Goal: Task Accomplishment & Management: Complete application form

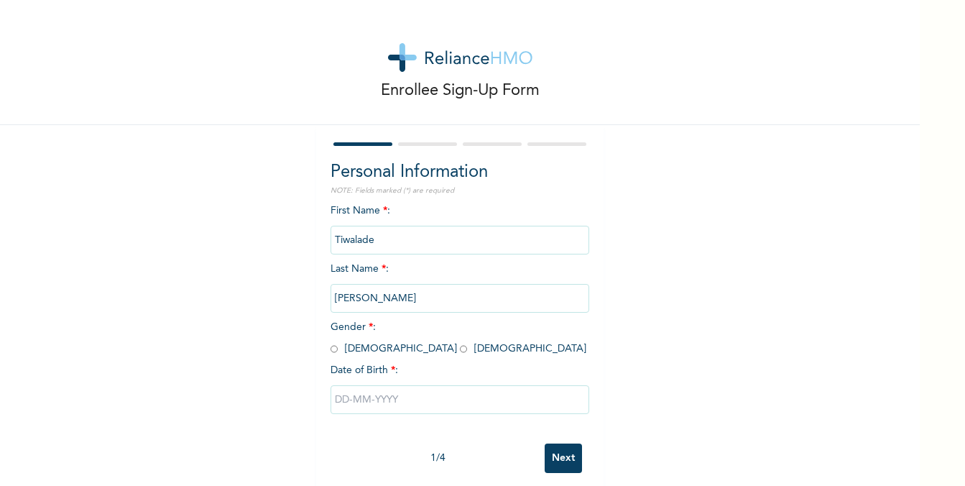
click at [333, 348] on input "radio" at bounding box center [334, 349] width 7 height 14
radio input "true"
click at [393, 402] on input "text" at bounding box center [460, 399] width 259 height 29
select select "9"
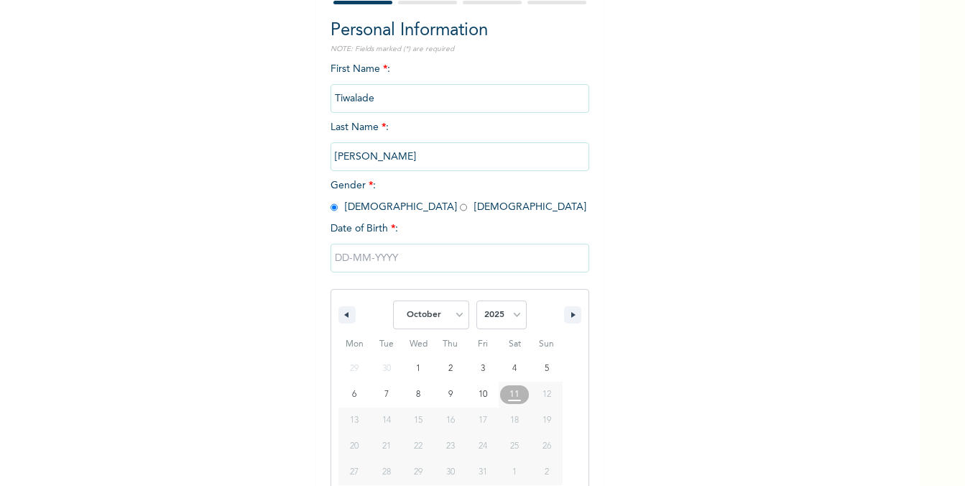
scroll to position [156, 0]
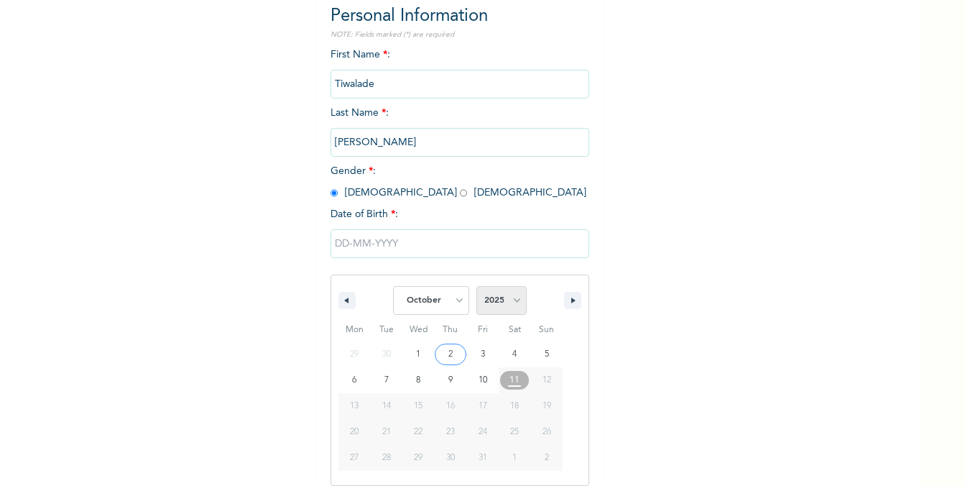
click at [493, 291] on select "2025 2024 2023 2022 2021 2020 2019 2018 2017 2016 2015 2014 2013 2012 2011 2010…" at bounding box center [501, 300] width 50 height 29
select select "1994"
click at [476, 286] on select "2025 2024 2023 2022 2021 2020 2019 2018 2017 2016 2015 2014 2013 2012 2011 2010…" at bounding box center [501, 300] width 50 height 29
click at [453, 305] on select "January February March April May June July August September October November De…" at bounding box center [431, 300] width 76 height 29
select select "3"
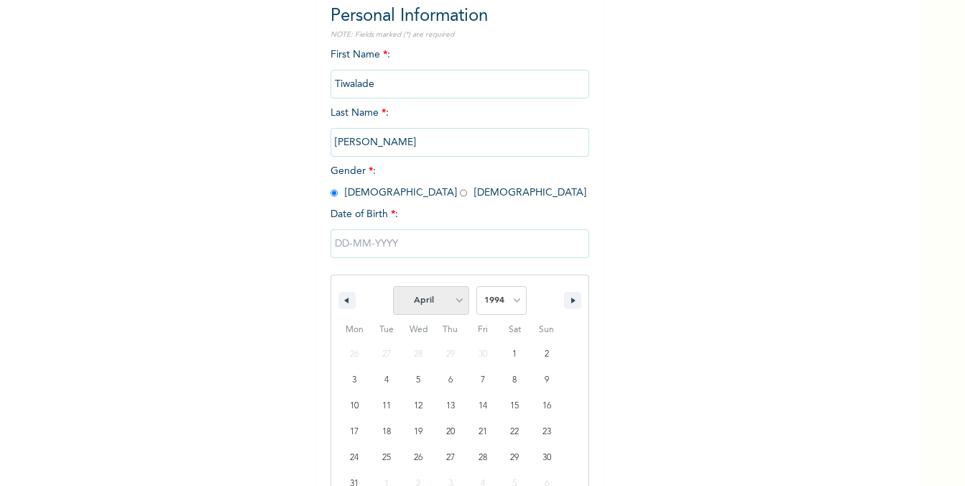
click at [394, 286] on select "January February March April May June July August September October November De…" at bounding box center [431, 300] width 76 height 29
type input "[DATE]"
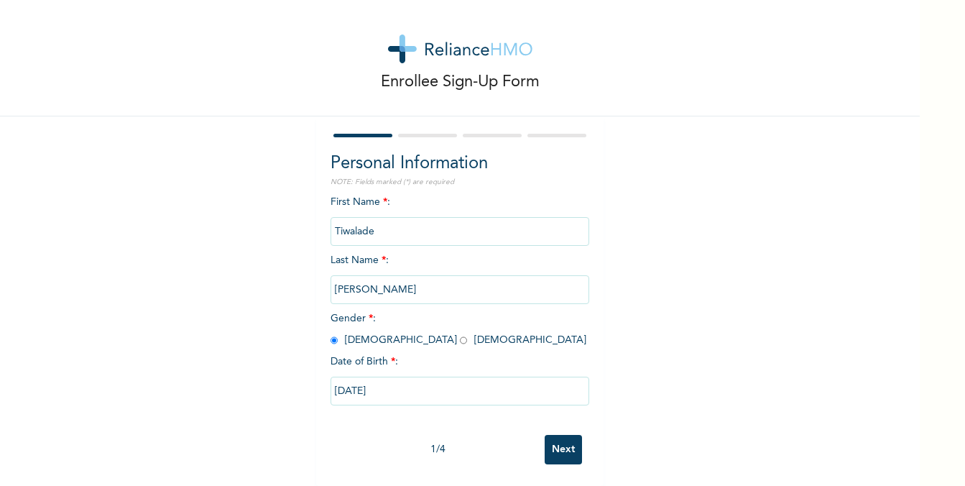
scroll to position [9, 0]
click at [564, 450] on input "Next" at bounding box center [563, 449] width 37 height 29
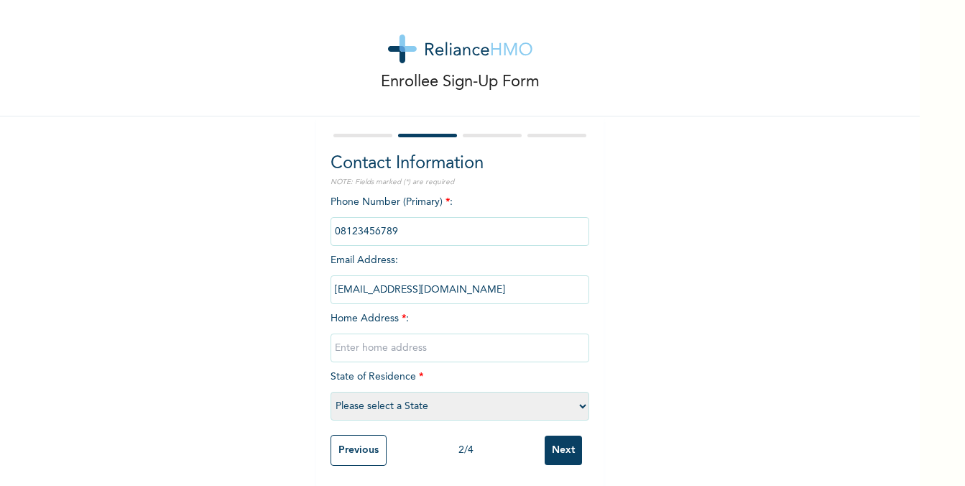
click at [399, 218] on input "phone" at bounding box center [460, 231] width 259 height 29
click at [403, 228] on input "phone" at bounding box center [460, 231] width 259 height 29
click at [403, 229] on input "phone" at bounding box center [460, 231] width 259 height 29
click at [362, 234] on input "phone" at bounding box center [460, 231] width 259 height 29
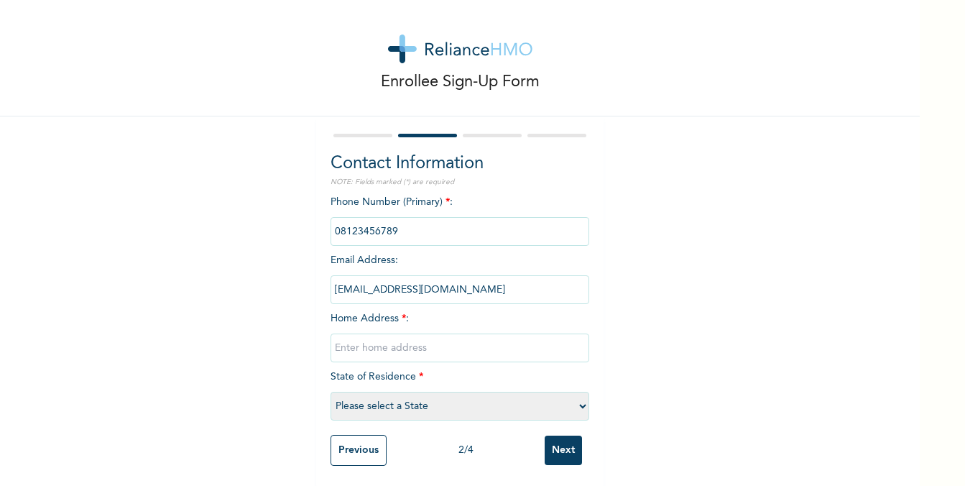
click at [362, 234] on input "phone" at bounding box center [460, 231] width 259 height 29
click at [593, 267] on div "Contact Information NOTE: Fields marked (*) are required Phone Number (Primary)…" at bounding box center [459, 301] width 287 height 371
click at [373, 232] on input "phone" at bounding box center [460, 231] width 259 height 29
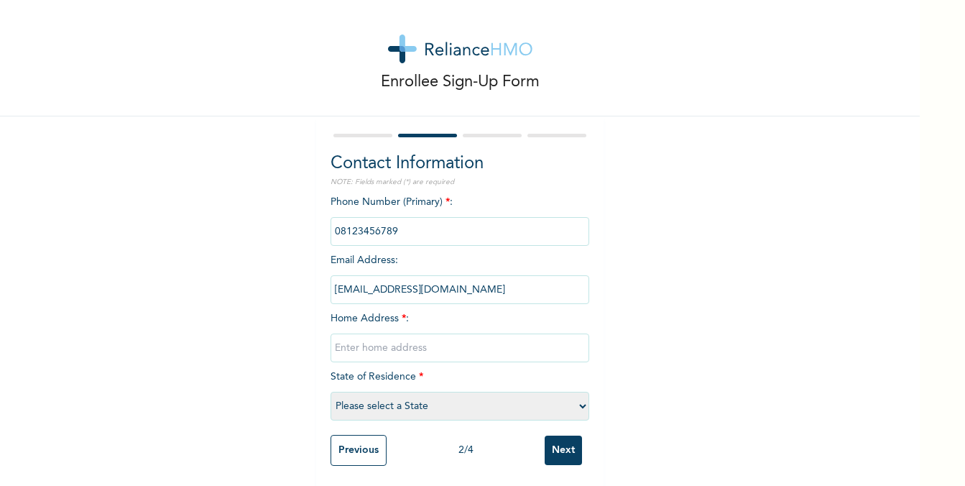
click at [458, 268] on div "Phone Number (Primary) * : Email Address : [EMAIL_ADDRESS][DOMAIN_NAME] Home Ad…" at bounding box center [460, 311] width 259 height 233
click at [369, 350] on input "text" at bounding box center [460, 347] width 259 height 29
click at [336, 343] on input "Akinsulire Street, off Adetola, [GEOGRAPHIC_DATA], [GEOGRAPHIC_DATA]" at bounding box center [460, 347] width 259 height 29
type input "[STREET_ADDRESS]"
click at [360, 411] on select "Please select a State [PERSON_NAME] (FCT) [PERSON_NAME] Ibom [GEOGRAPHIC_DATA] …" at bounding box center [460, 406] width 259 height 29
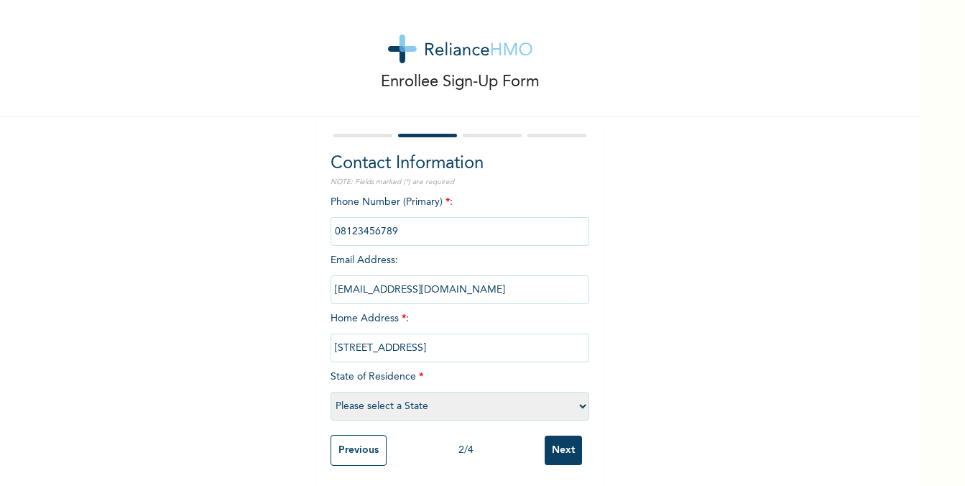
select select "25"
click at [331, 392] on select "Please select a State [PERSON_NAME] (FCT) [PERSON_NAME] Ibom [GEOGRAPHIC_DATA] …" at bounding box center [460, 406] width 259 height 29
click at [565, 449] on input "Next" at bounding box center [563, 448] width 37 height 29
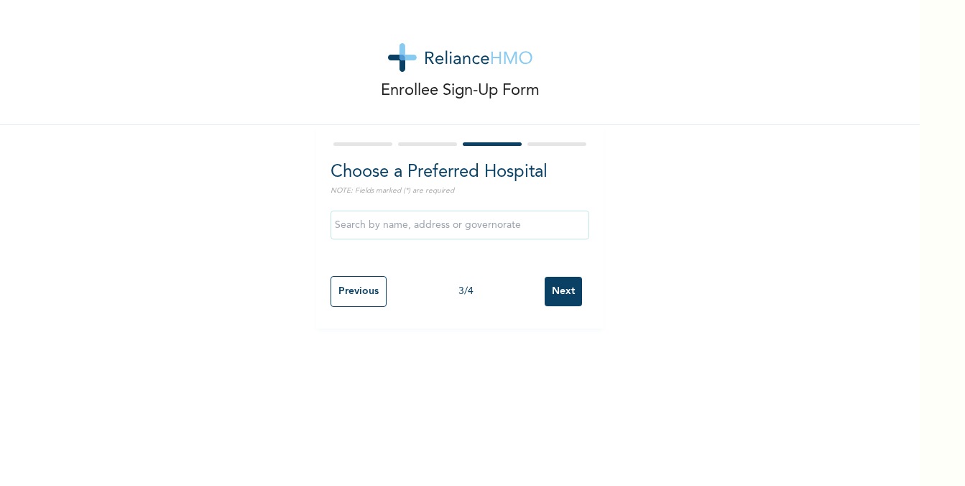
click at [463, 231] on input "text" at bounding box center [460, 225] width 259 height 29
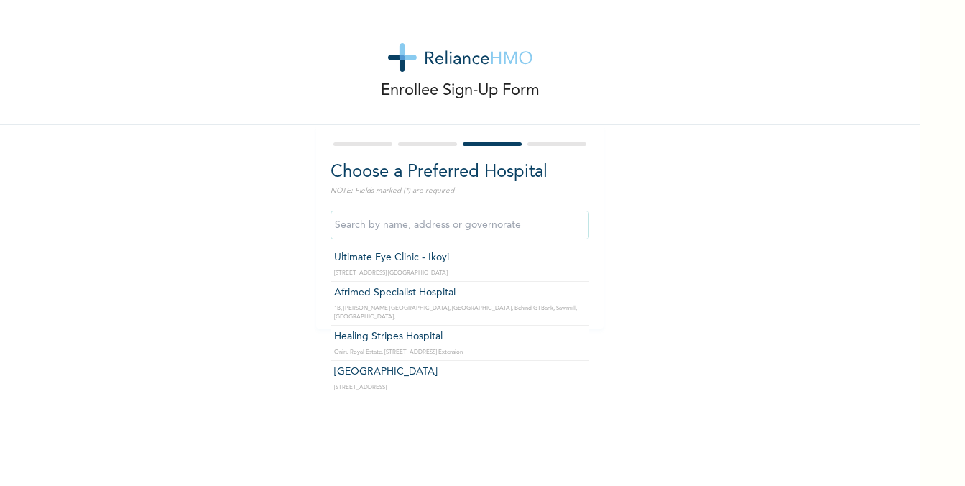
click at [463, 220] on input "text" at bounding box center [460, 225] width 259 height 29
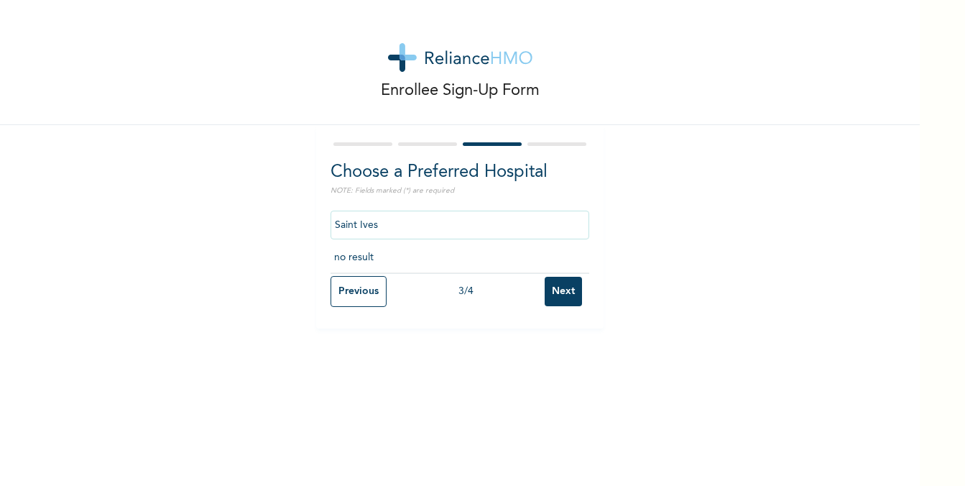
click at [533, 228] on input "Saint Ives" at bounding box center [460, 225] width 259 height 29
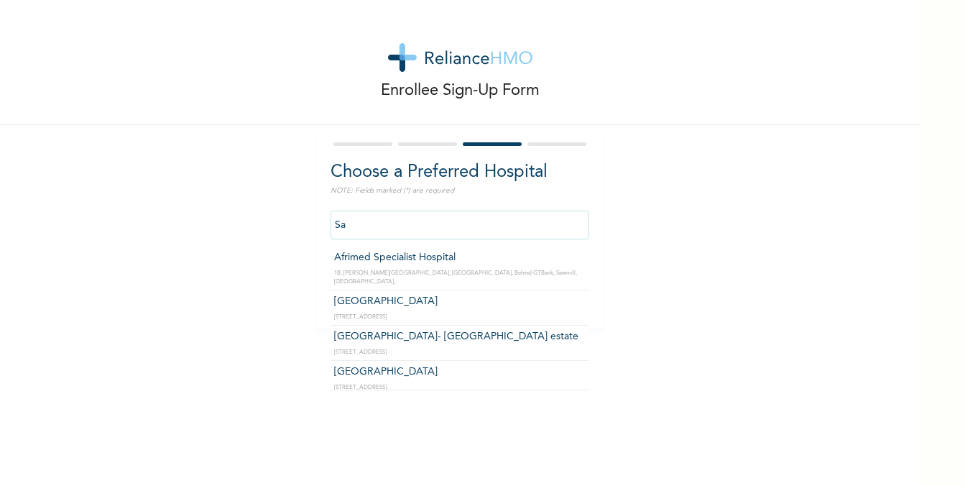
type input "S"
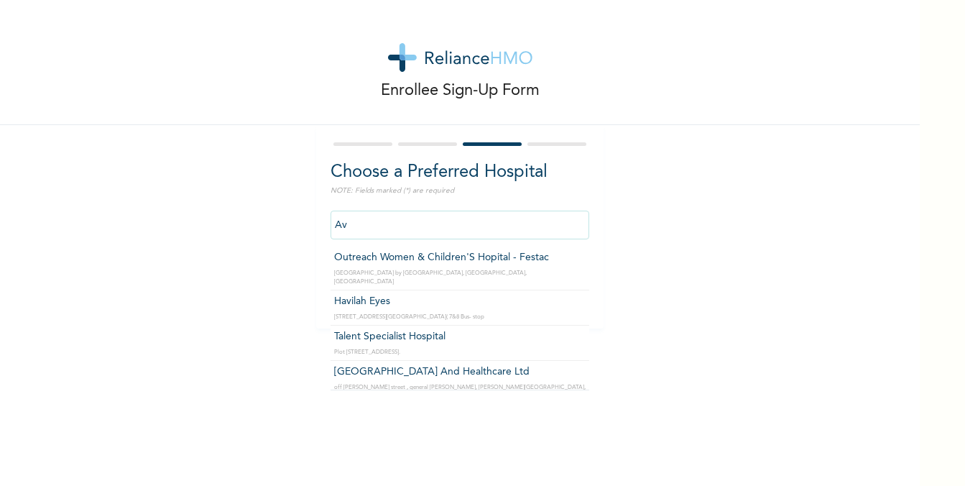
type input "A"
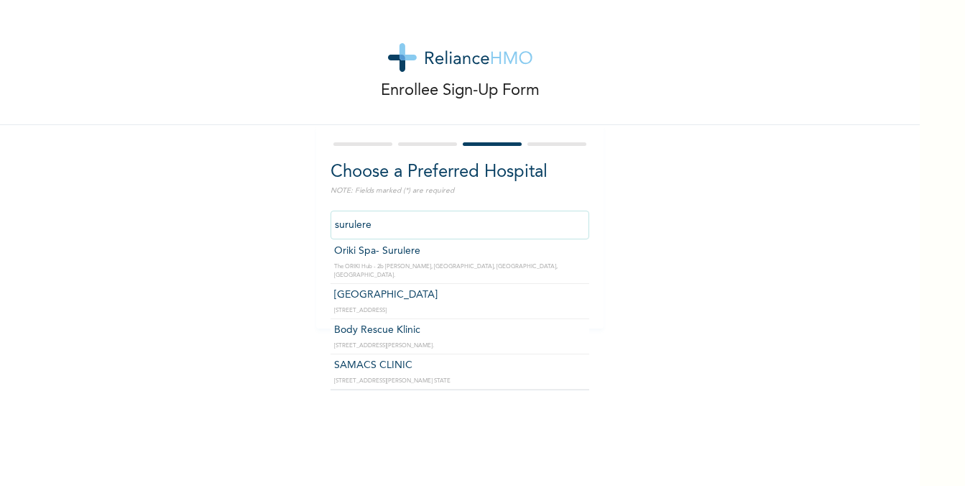
scroll to position [2362, 0]
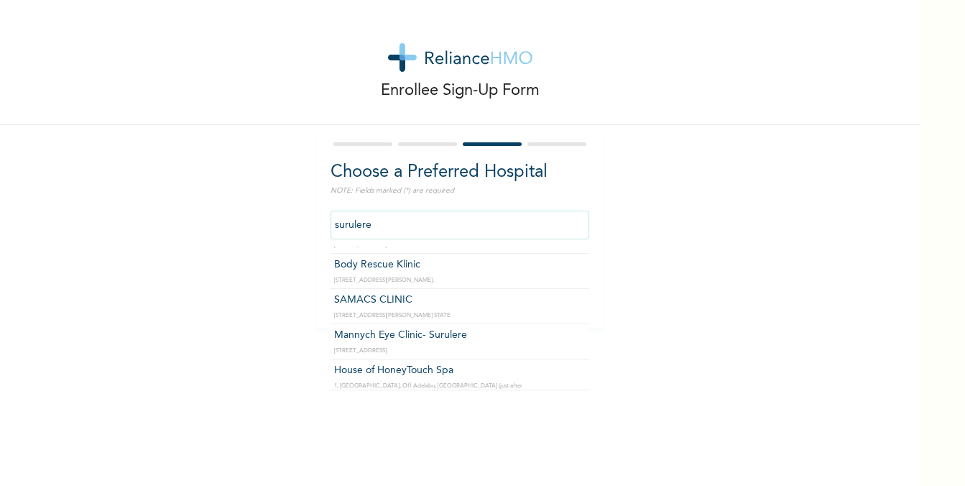
type input "Reliance Family Clinics Surulere"
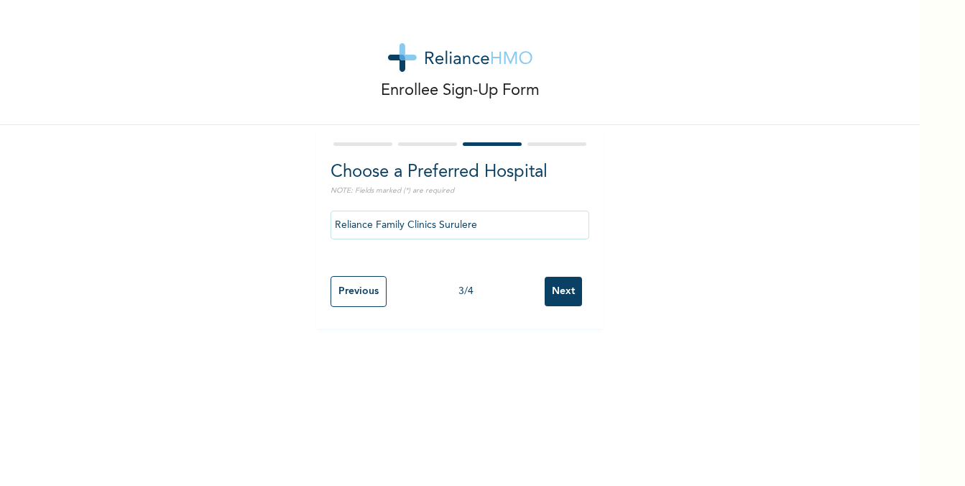
click at [568, 298] on input "Next" at bounding box center [563, 291] width 37 height 29
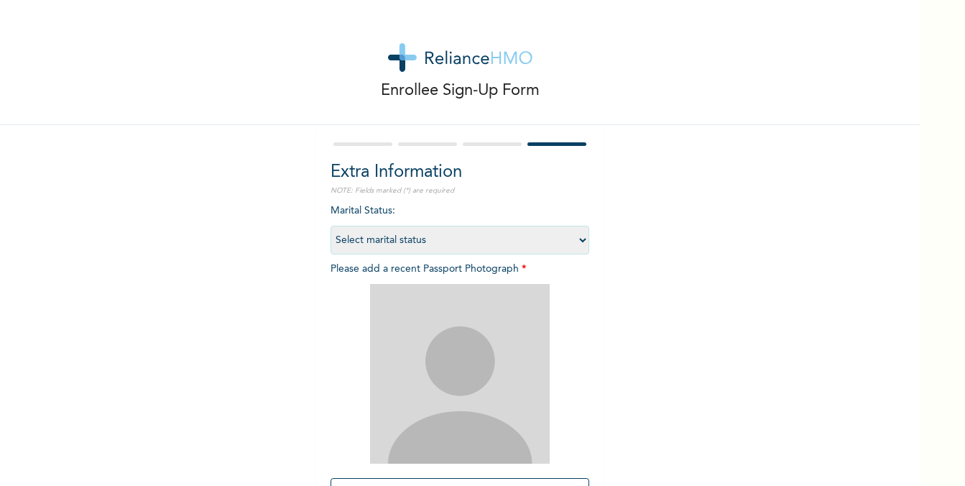
click at [541, 242] on select "Select marital status [DEMOGRAPHIC_DATA] Married [DEMOGRAPHIC_DATA] Widow/[DEMO…" at bounding box center [460, 240] width 259 height 29
select select "2"
click at [331, 226] on select "Select marital status [DEMOGRAPHIC_DATA] Married [DEMOGRAPHIC_DATA] Widow/[DEMO…" at bounding box center [460, 240] width 259 height 29
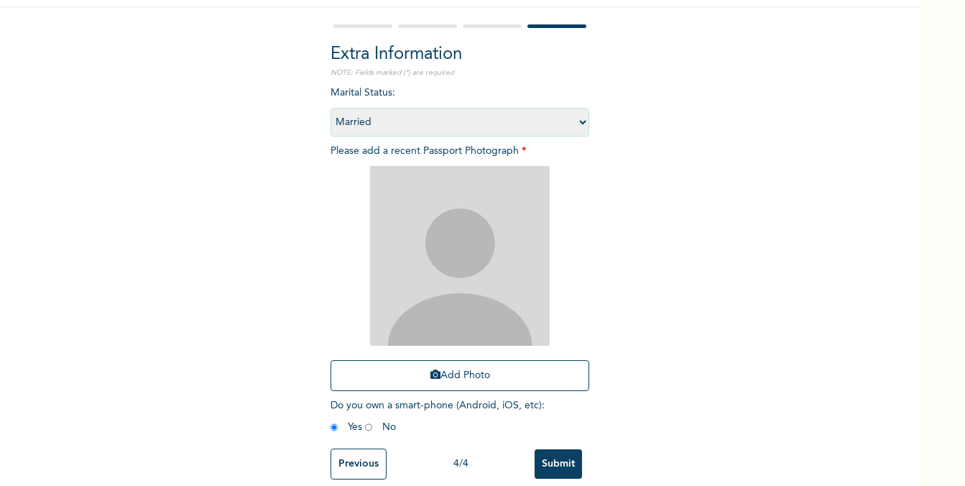
scroll to position [134, 0]
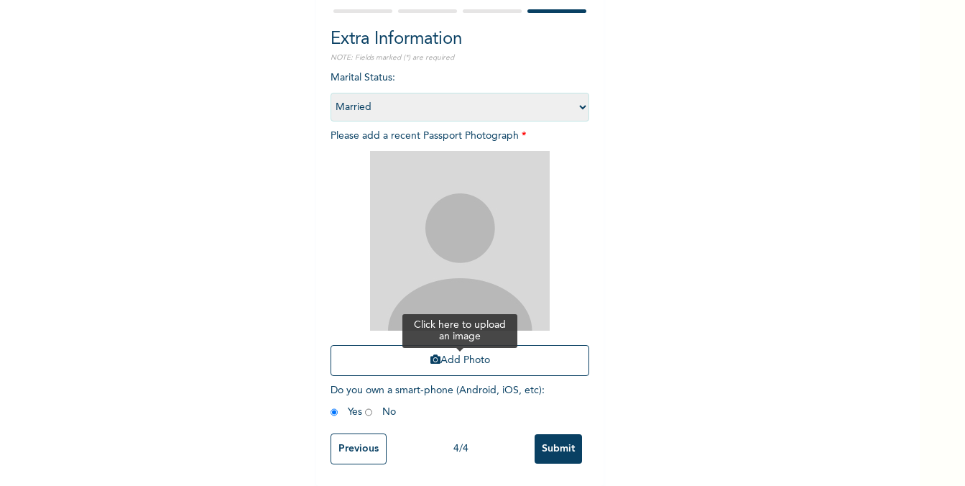
click at [486, 354] on button "Add Photo" at bounding box center [460, 360] width 259 height 31
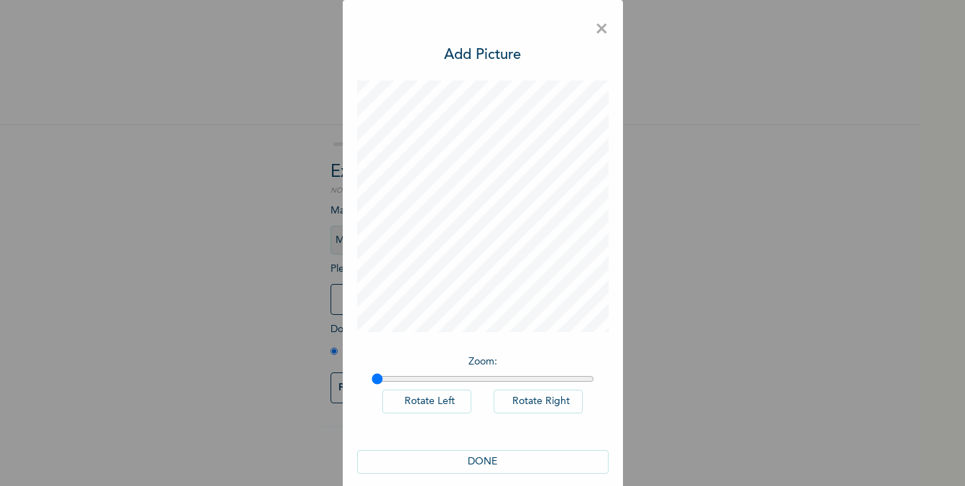
scroll to position [17, 0]
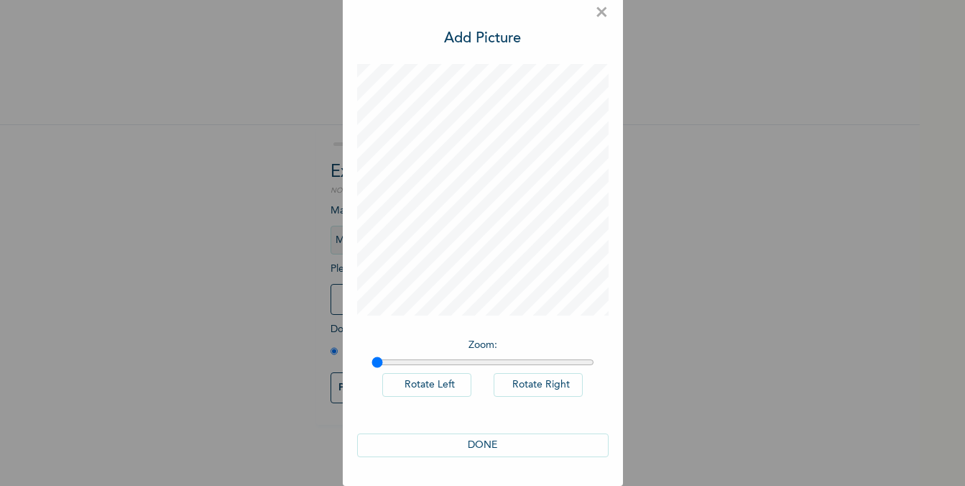
click at [506, 442] on button "DONE" at bounding box center [482, 445] width 251 height 24
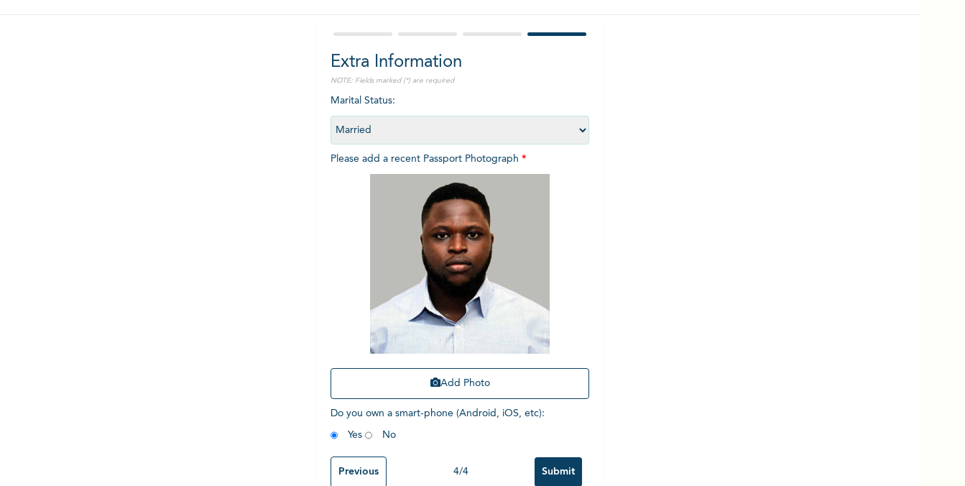
scroll to position [134, 0]
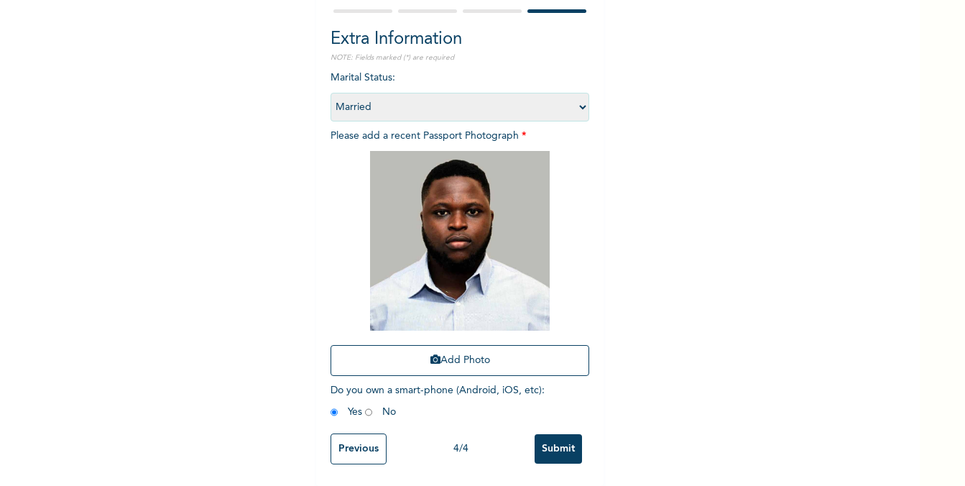
click at [555, 456] on input "Submit" at bounding box center [558, 448] width 47 height 29
